Goal: Task Accomplishment & Management: Complete application form

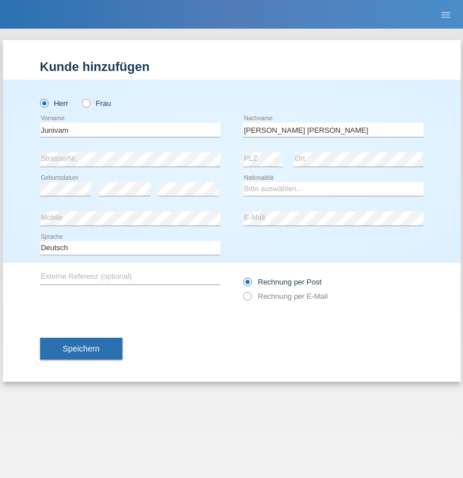
type input "[PERSON_NAME] [PERSON_NAME]"
select select "CH"
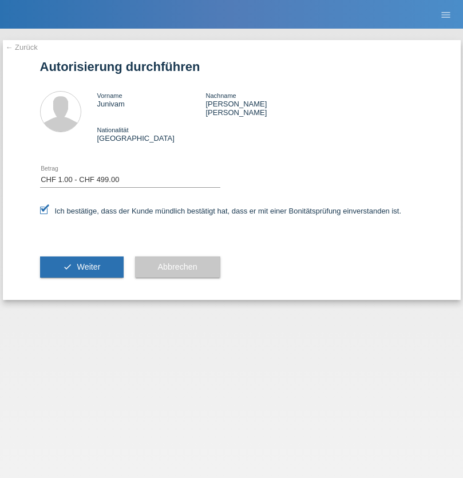
select select "1"
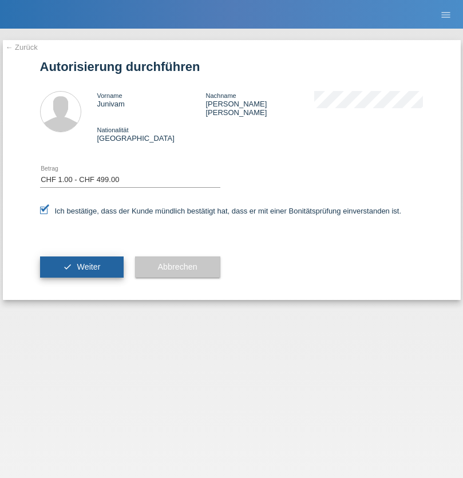
click at [81, 262] on span "Weiter" at bounding box center [88, 266] width 23 height 9
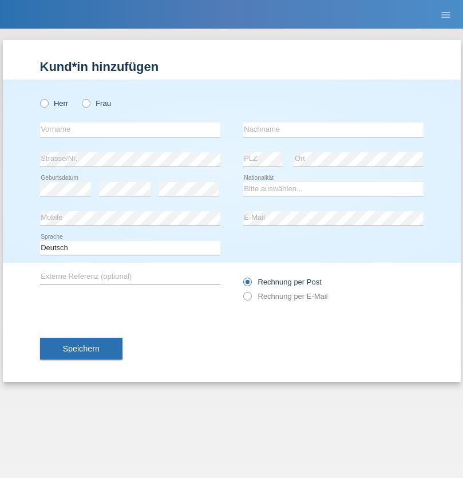
radio input "true"
click at [130, 129] on input "text" at bounding box center [130, 130] width 180 height 14
type input "Awale"
click at [333, 129] on input "text" at bounding box center [333, 130] width 180 height 14
type input "[PERSON_NAME]"
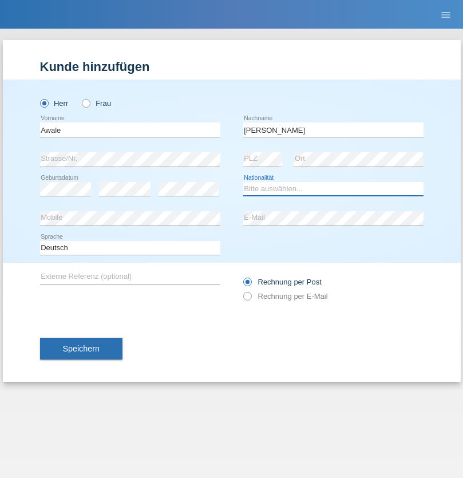
select select "SO"
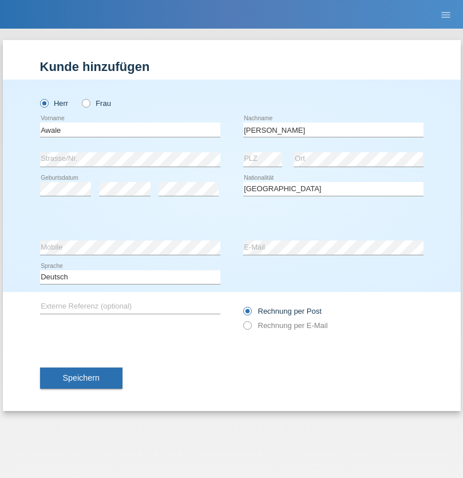
select select "C"
select select "26"
select select "09"
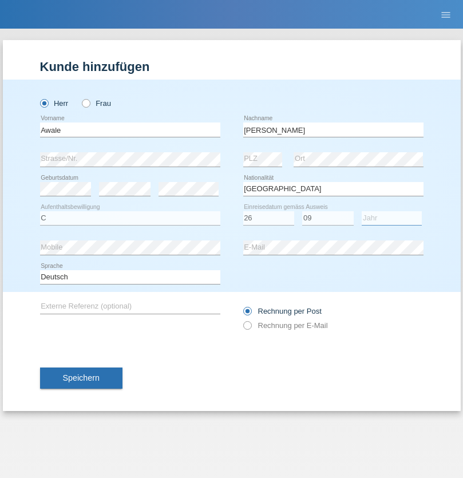
select select "2021"
